Goal: Task Accomplishment & Management: Use online tool/utility

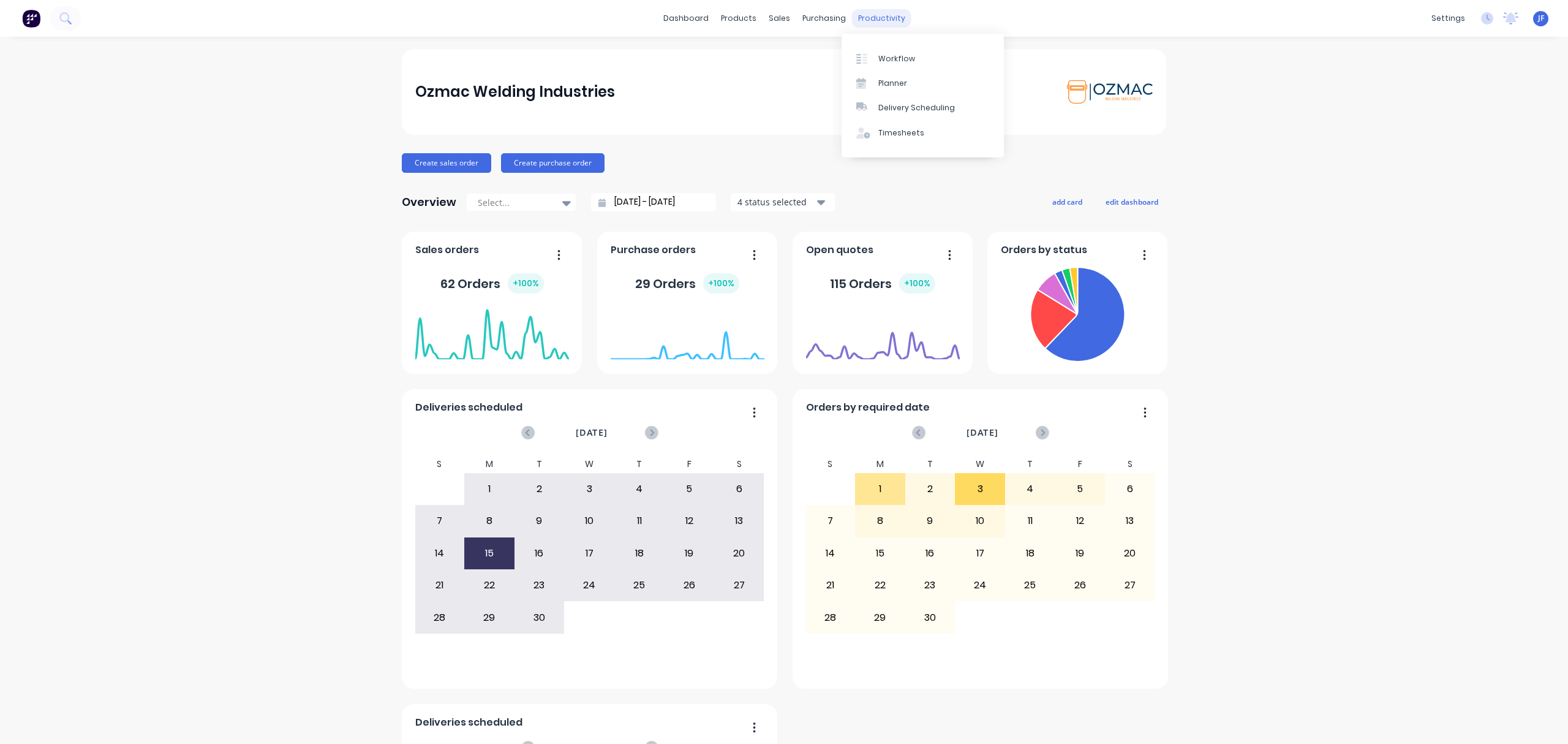
click at [855, 17] on div "productivity" at bounding box center [881, 18] width 59 height 18
click at [890, 59] on div "Workflow" at bounding box center [897, 58] width 37 height 11
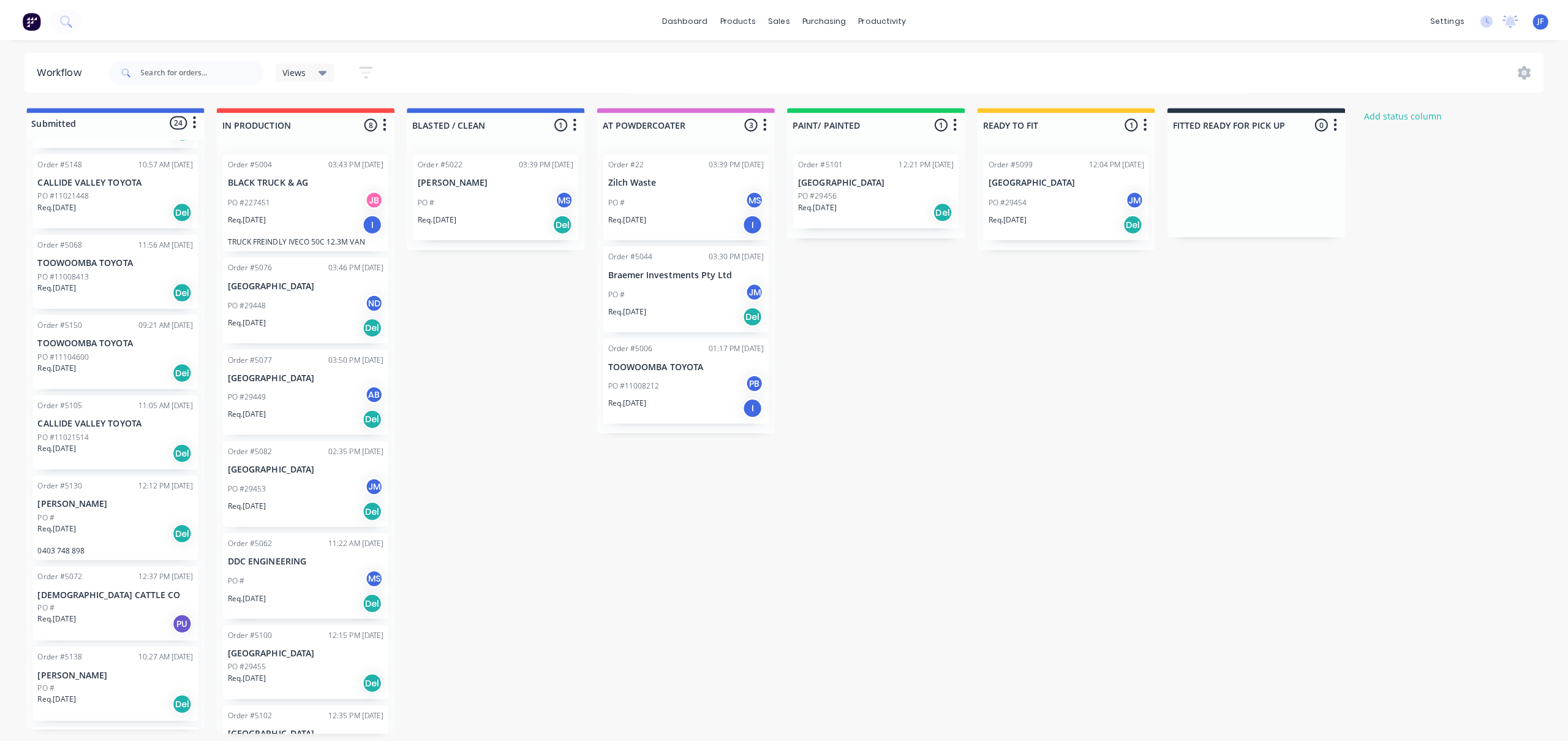
scroll to position [1357, 0]
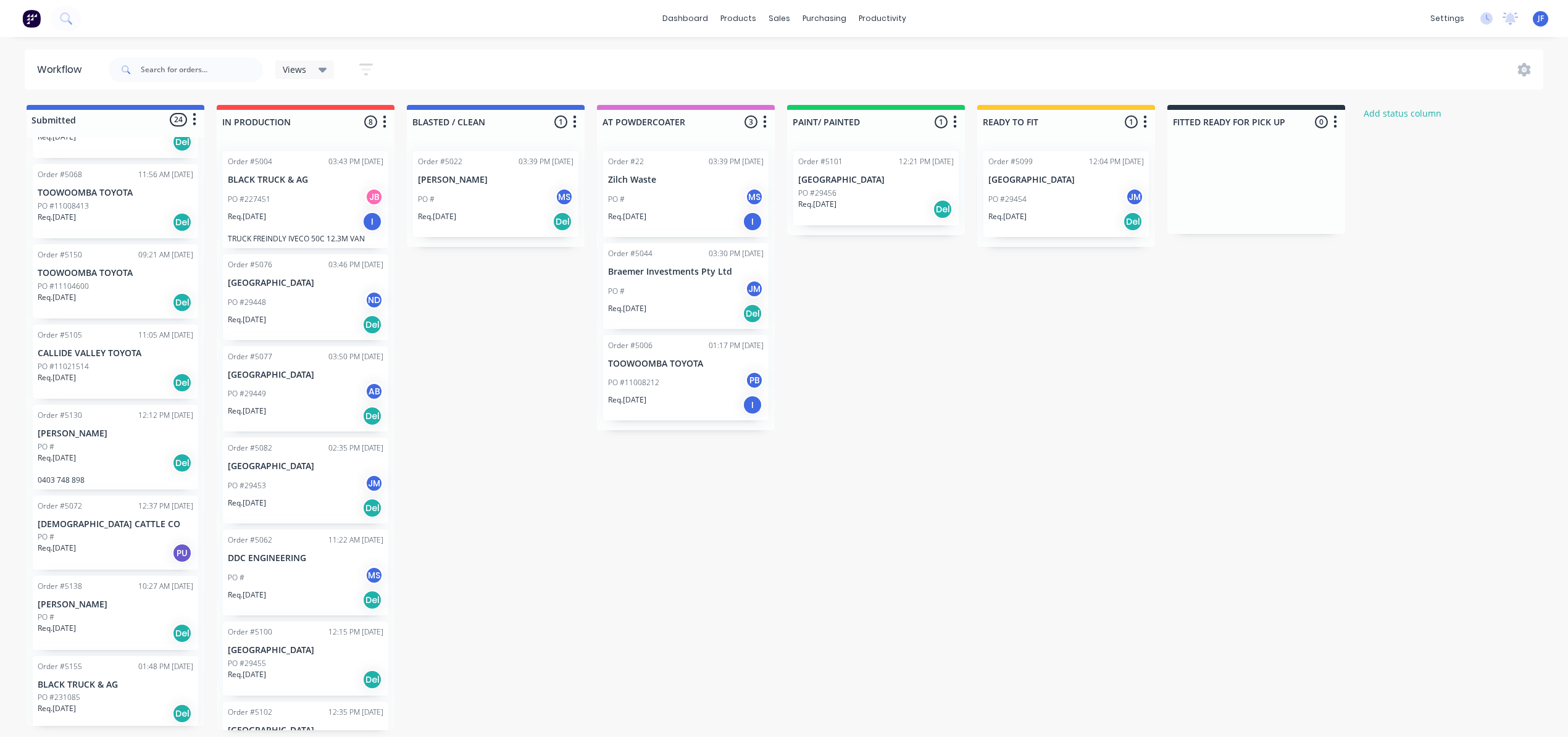
click at [104, 288] on div "PO #11104600" at bounding box center [115, 286] width 156 height 11
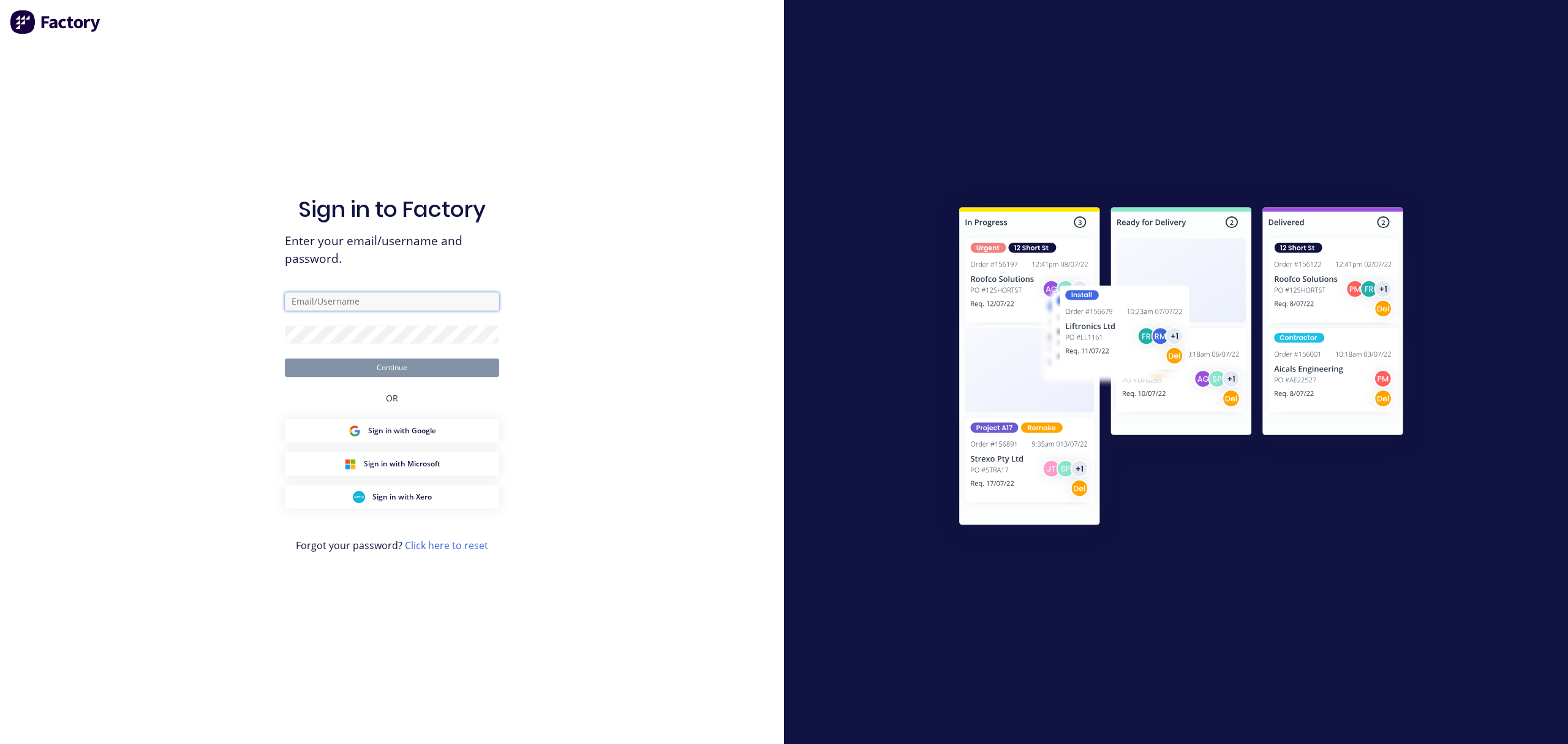
type input "[PERSON_NAME][EMAIL_ADDRESS][DOMAIN_NAME]"
click at [381, 366] on button "Continue" at bounding box center [392, 367] width 214 height 18
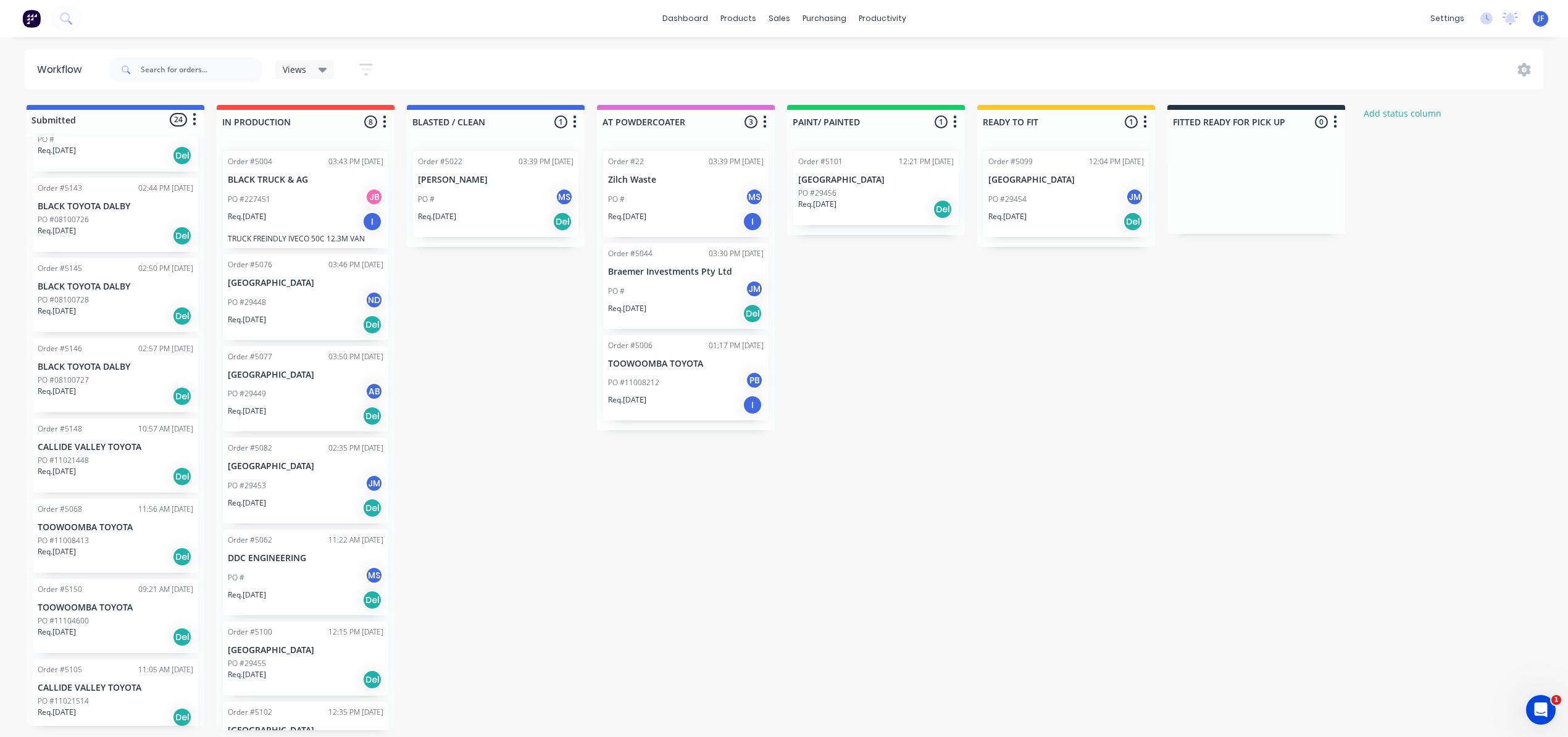
scroll to position [1070, 0]
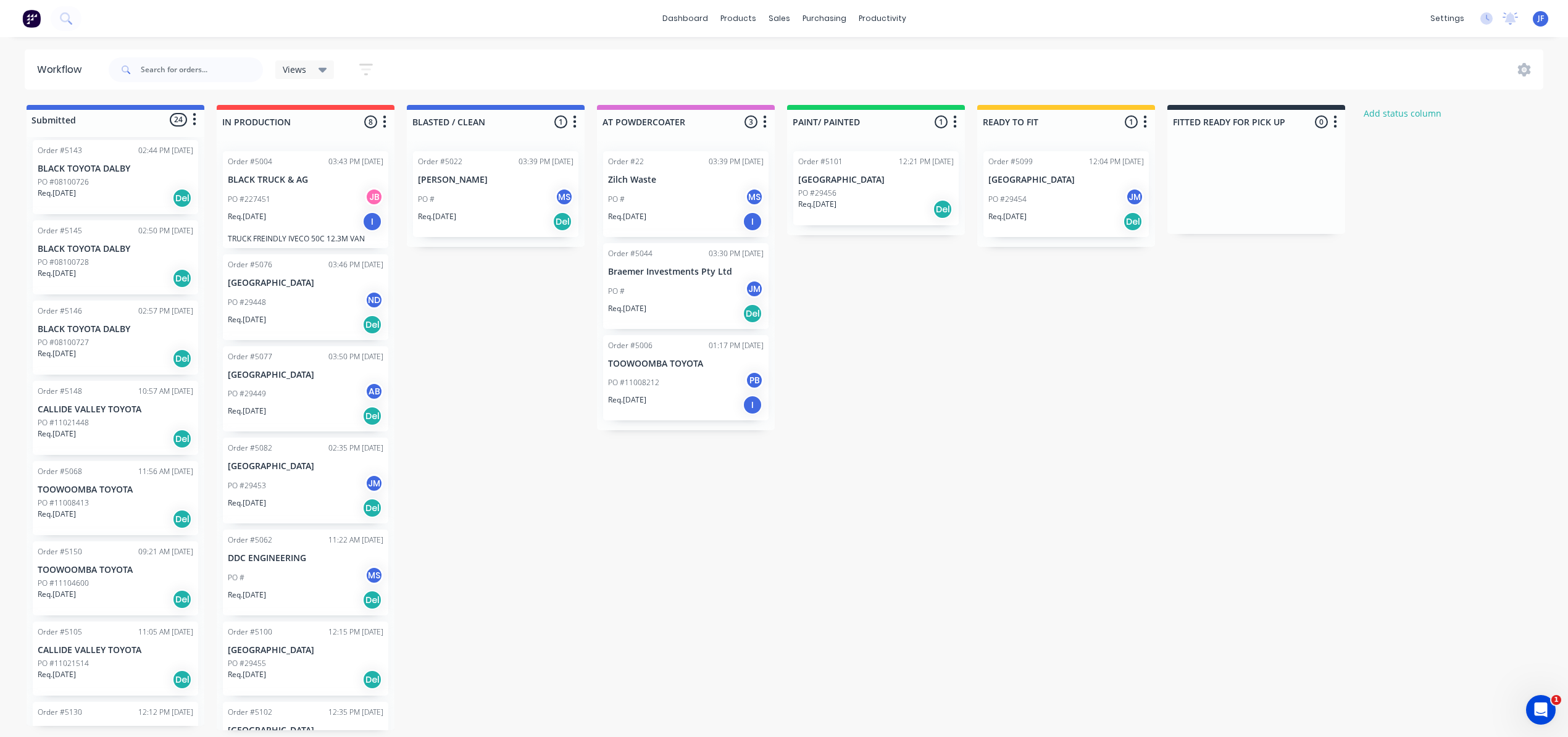
click at [105, 516] on div "Req. [DATE] Del" at bounding box center [115, 519] width 156 height 21
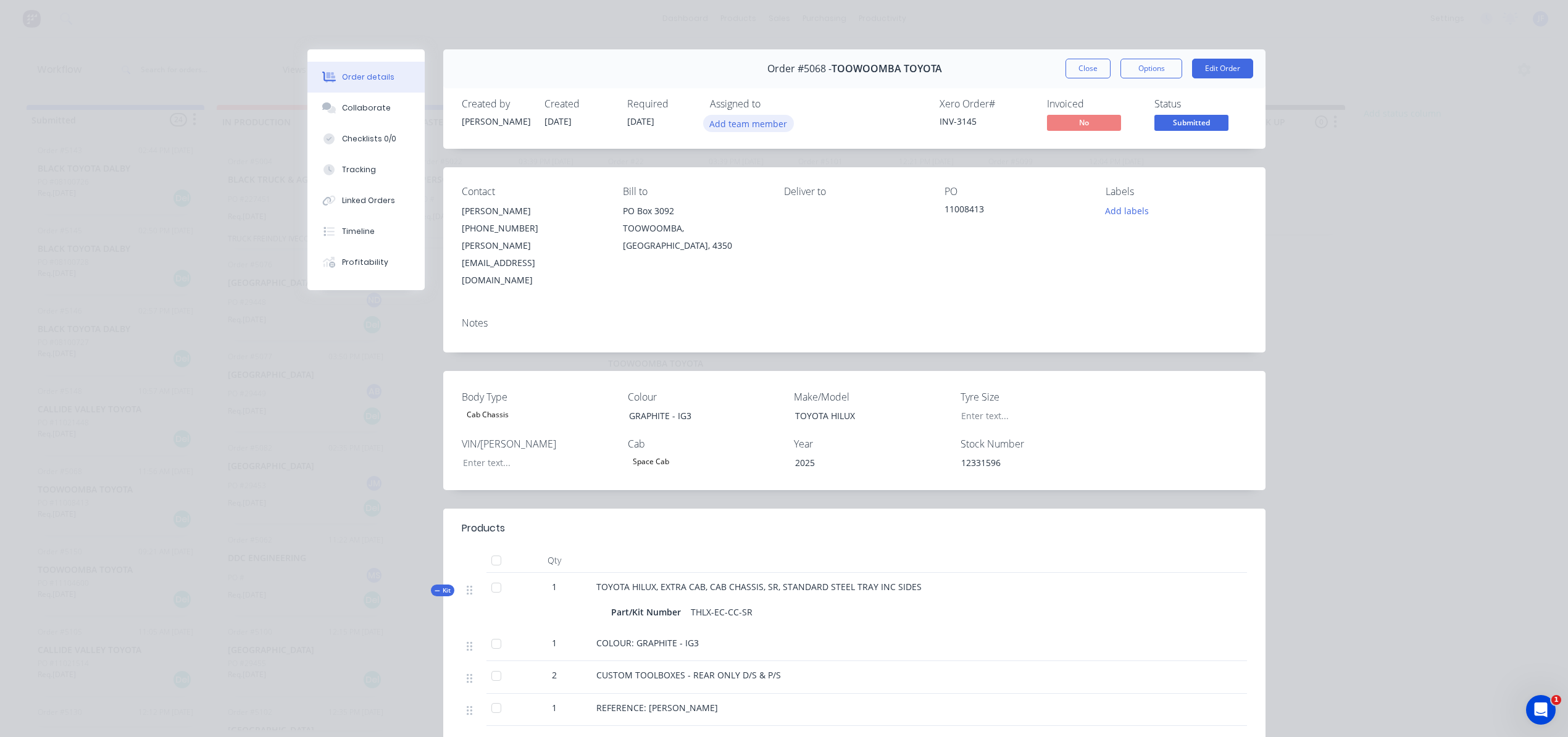
click at [749, 121] on button "Add team member" at bounding box center [748, 123] width 91 height 17
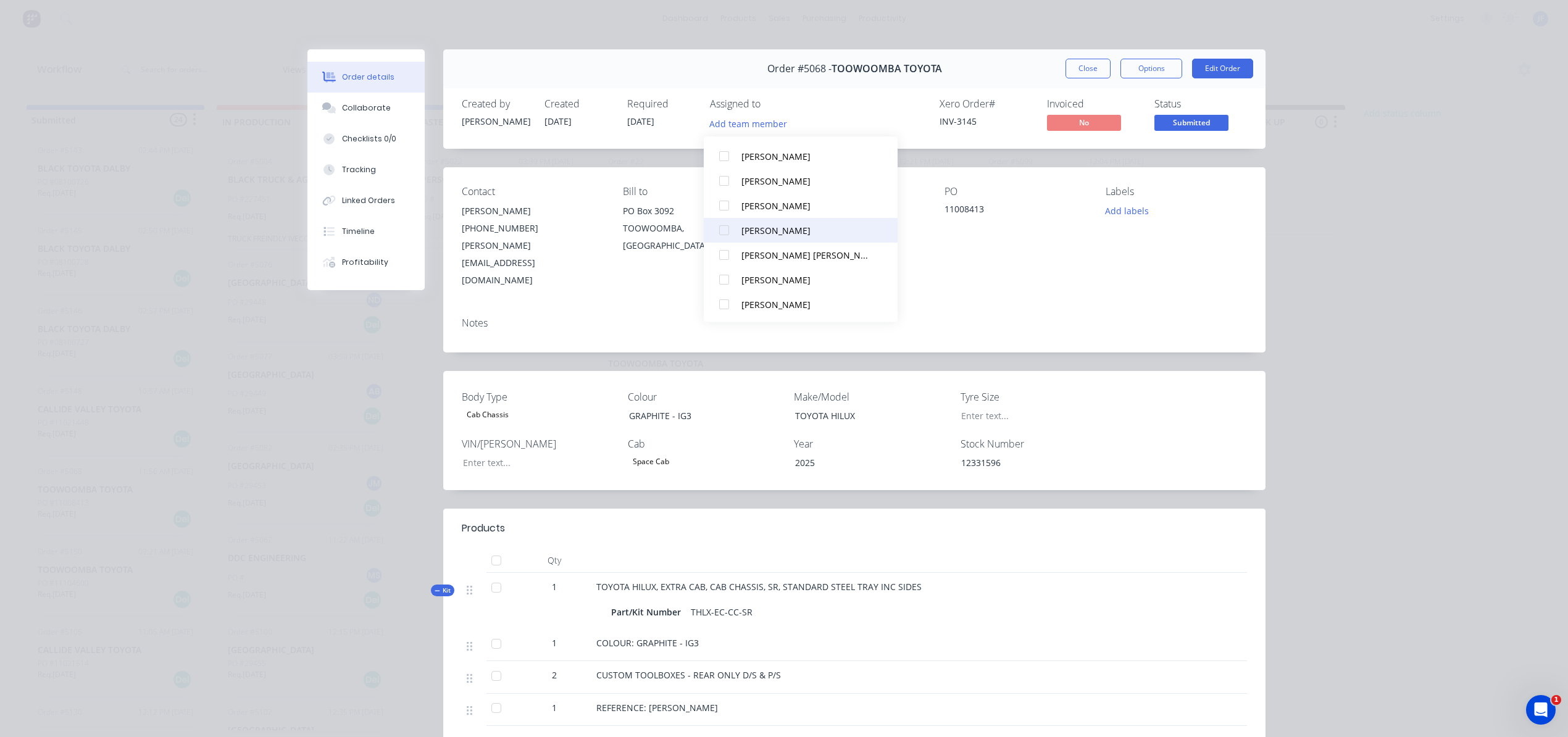
scroll to position [531, 0]
click at [732, 275] on div at bounding box center [724, 279] width 25 height 25
click at [1083, 77] on button "Close" at bounding box center [1088, 69] width 45 height 20
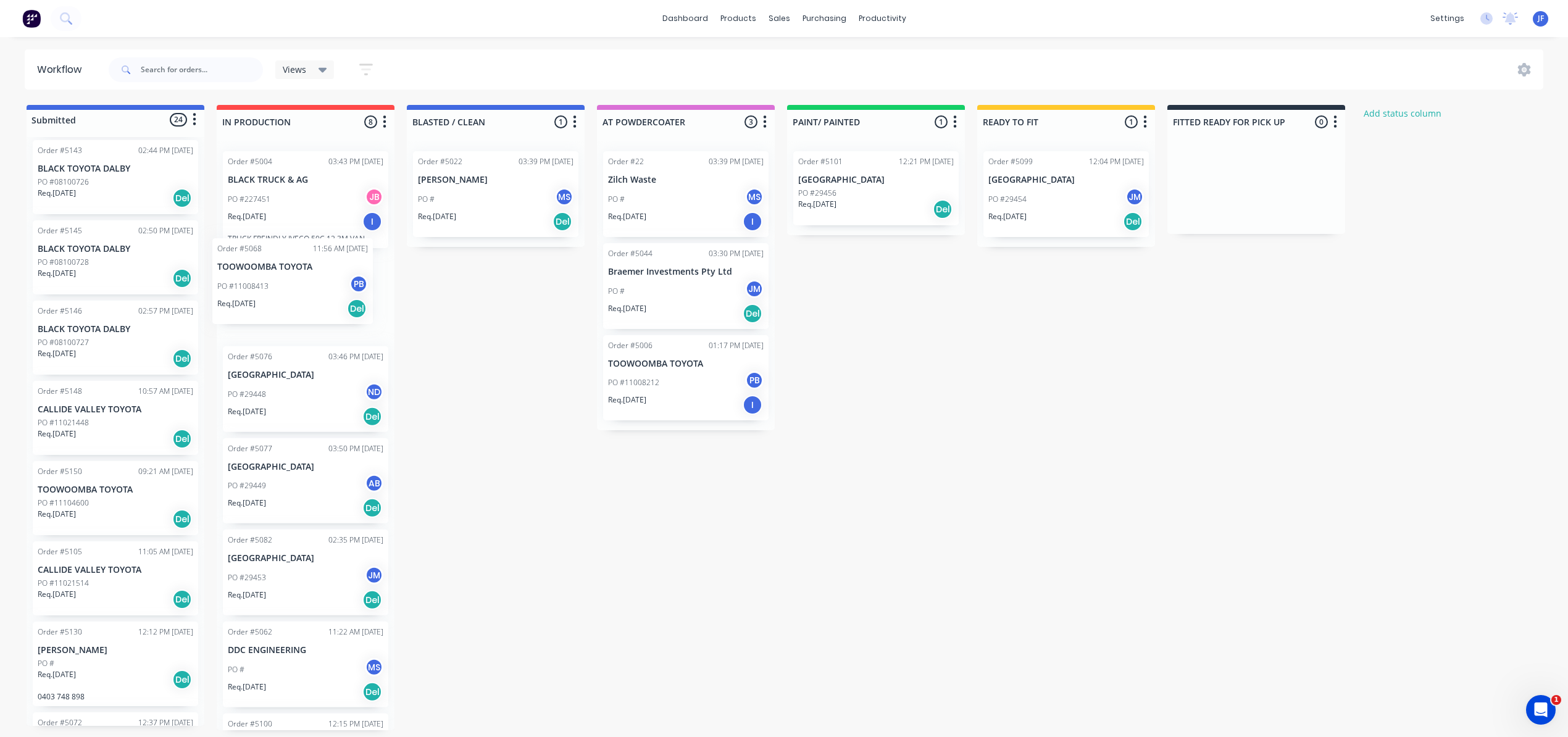
drag, startPoint x: 112, startPoint y: 509, endPoint x: 297, endPoint y: 285, distance: 290.5
click at [297, 285] on div "Submitted 24 Status colour #4169E1 hex #4169E1 Save Cancel Summaries Total orde…" at bounding box center [841, 418] width 1701 height 626
